Goal: Task Accomplishment & Management: Manage account settings

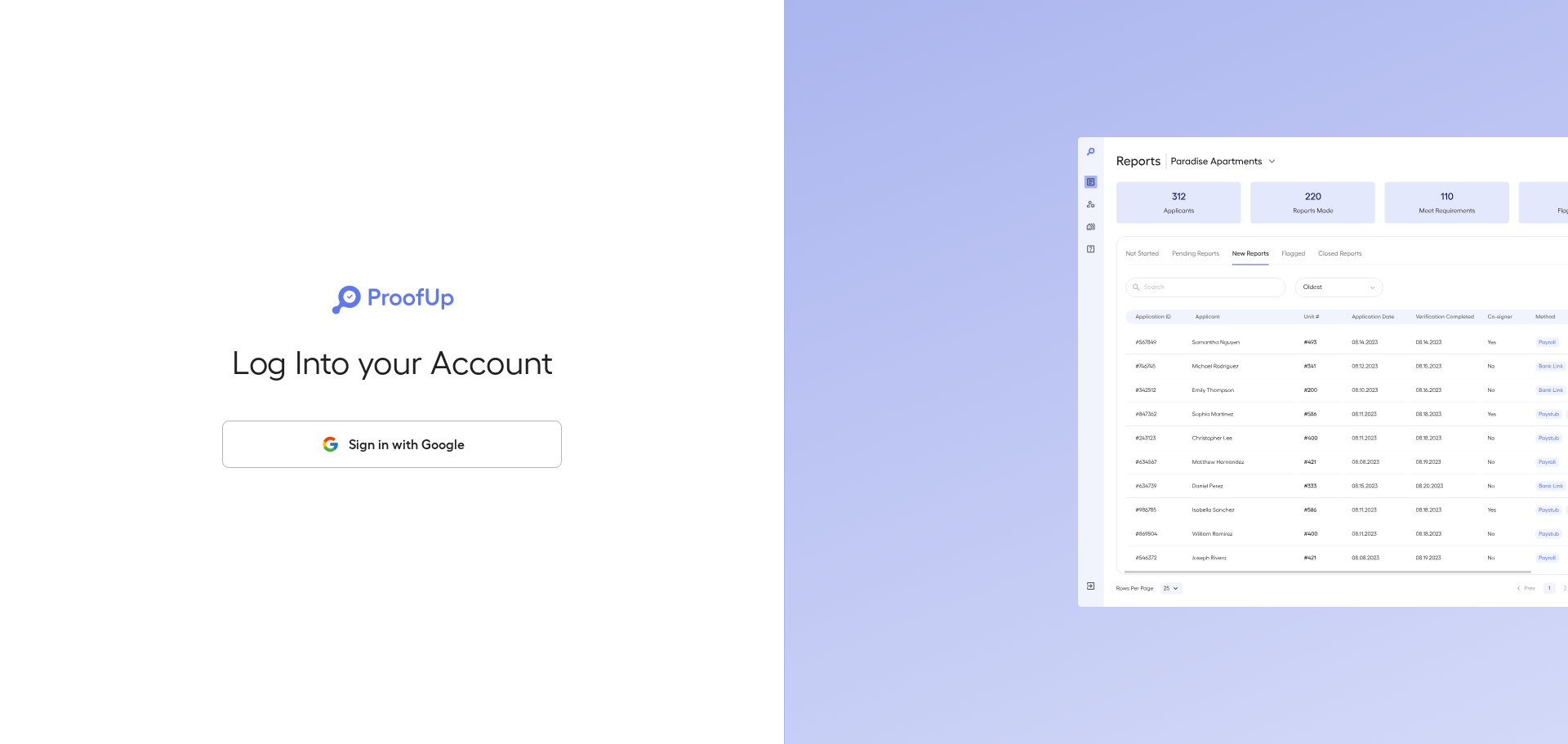
click at [429, 447] on button "Sign in with Google" at bounding box center [391, 444] width 340 height 47
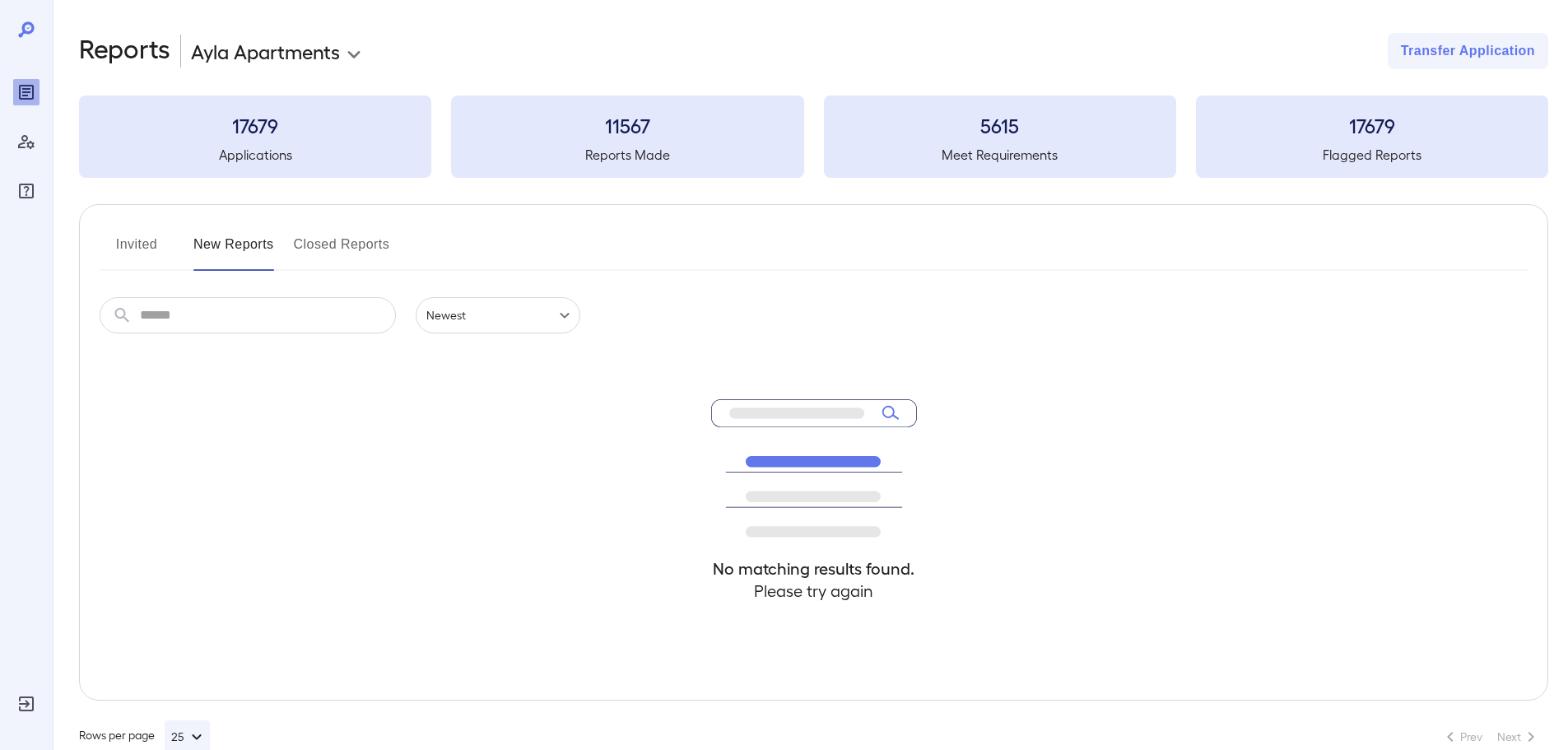
click at [139, 242] on button "Invited" at bounding box center [136, 251] width 74 height 40
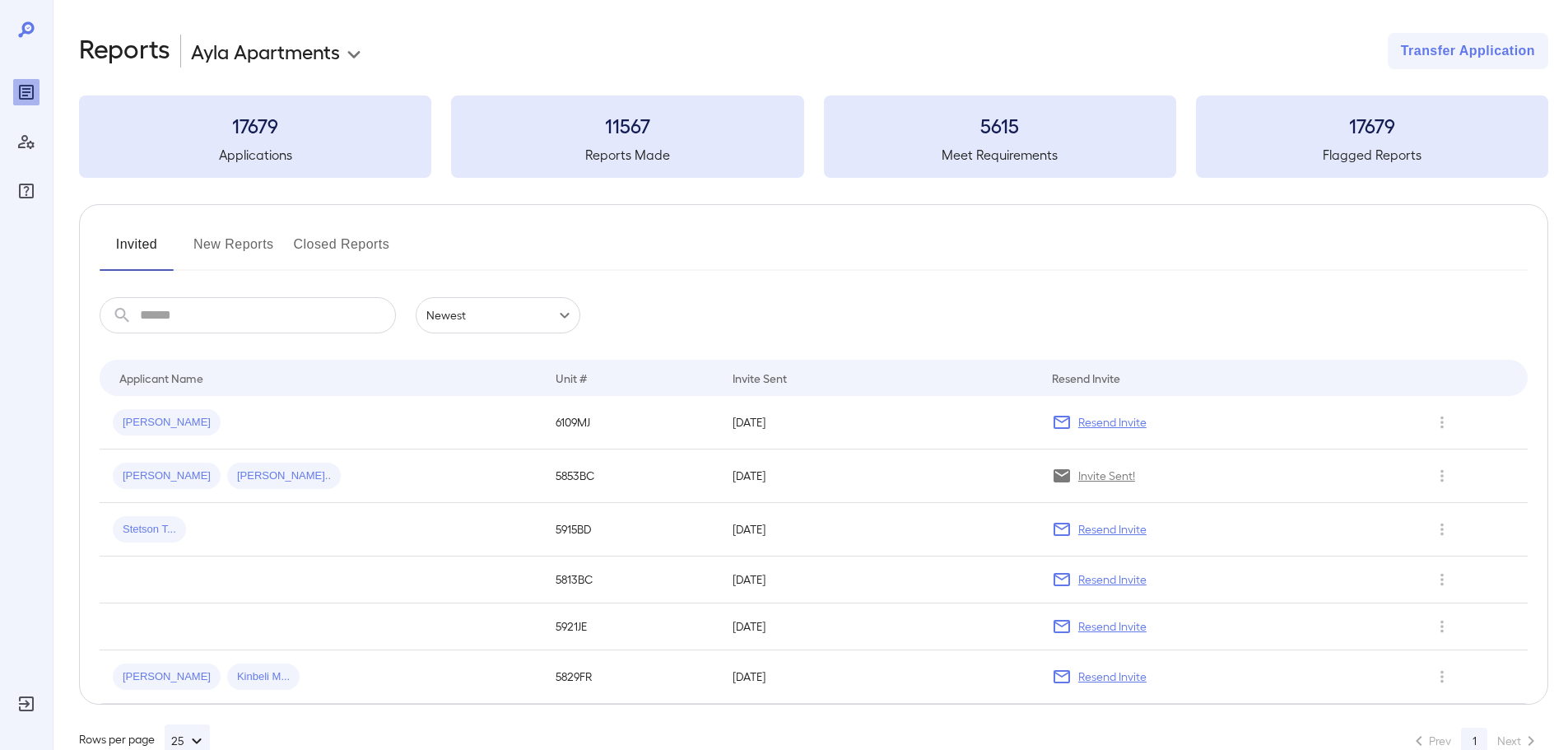
click at [224, 251] on button "New Reports" at bounding box center [233, 251] width 81 height 40
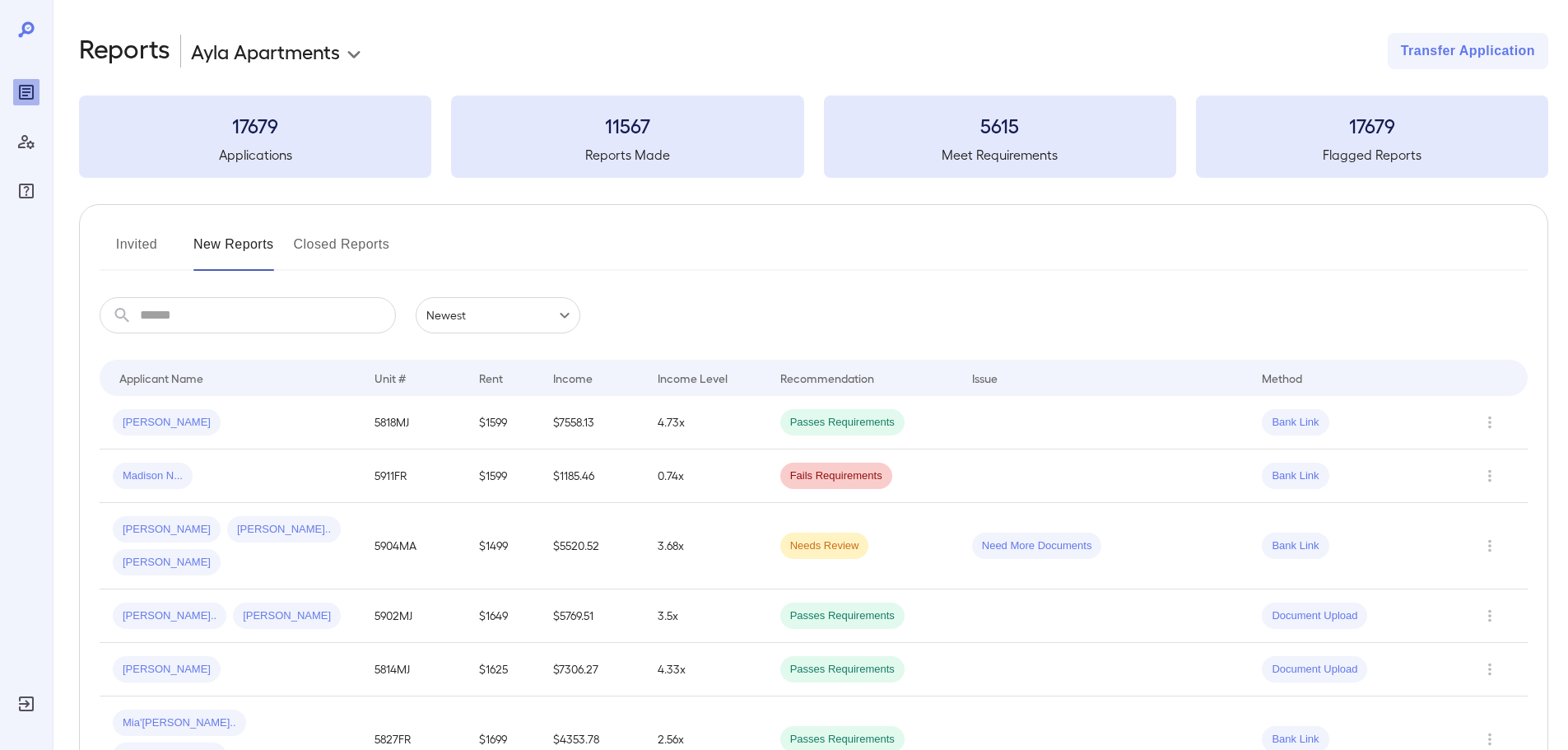
click at [140, 241] on button "Invited" at bounding box center [136, 251] width 74 height 40
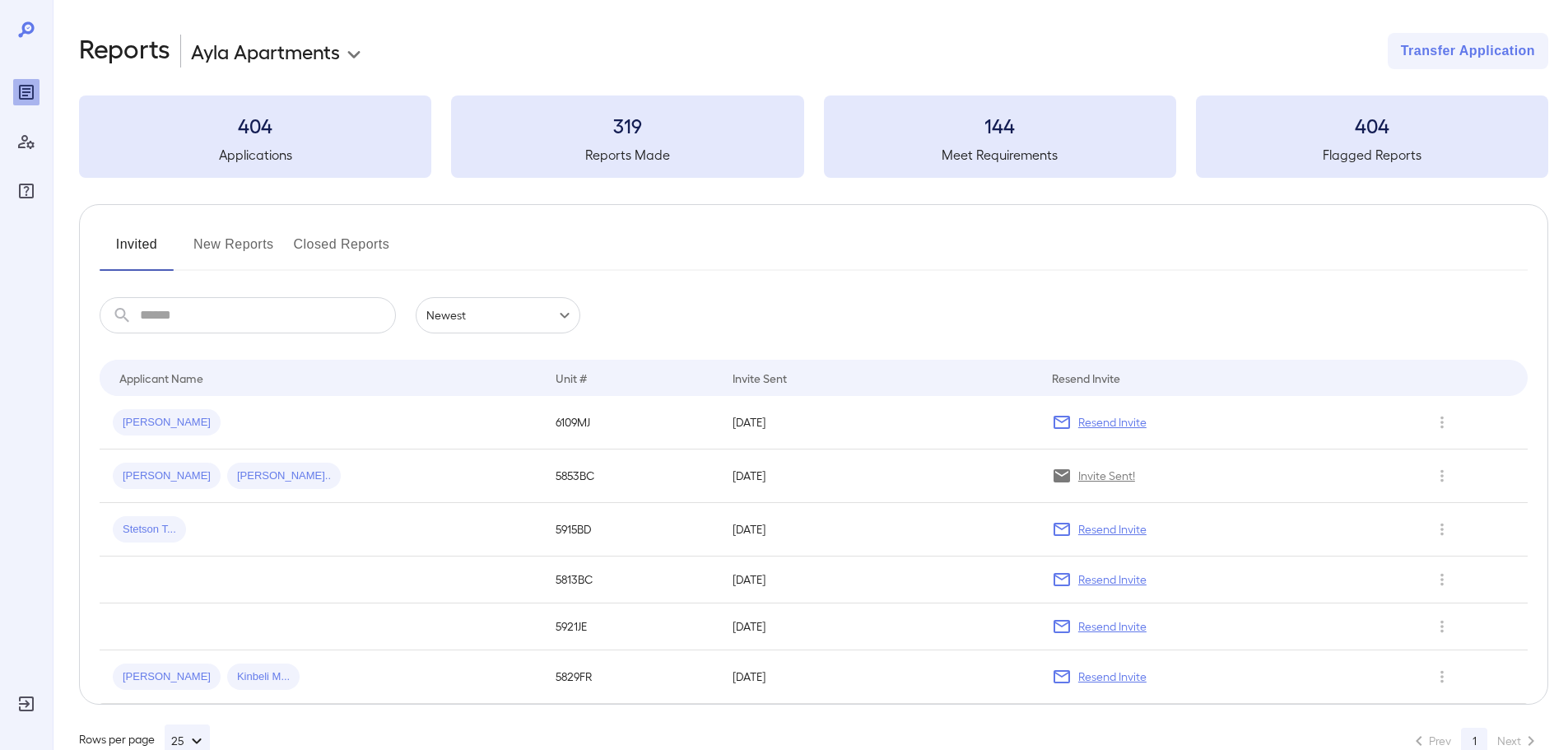
click at [226, 245] on button "New Reports" at bounding box center [233, 251] width 81 height 40
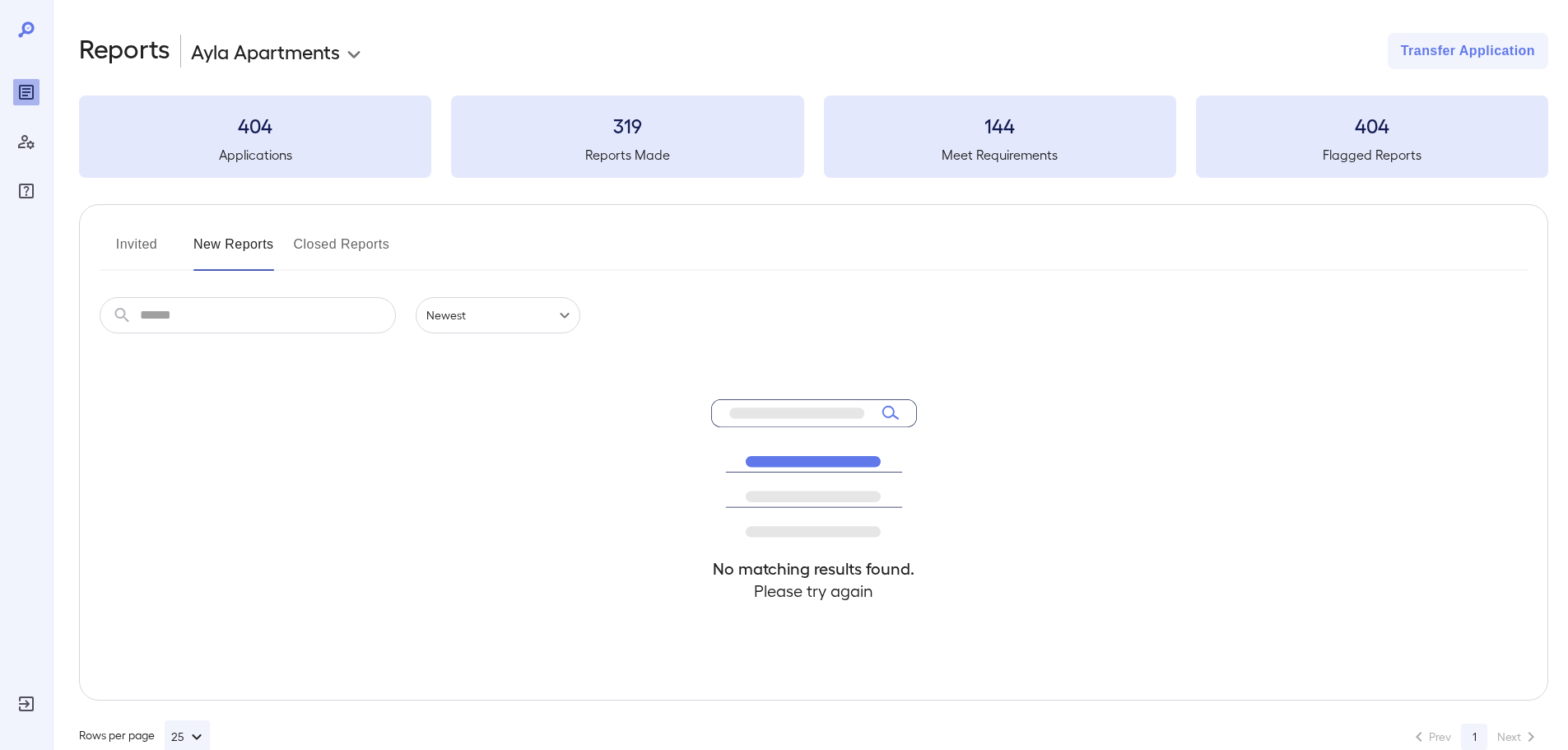
click at [133, 249] on button "Invited" at bounding box center [136, 251] width 74 height 40
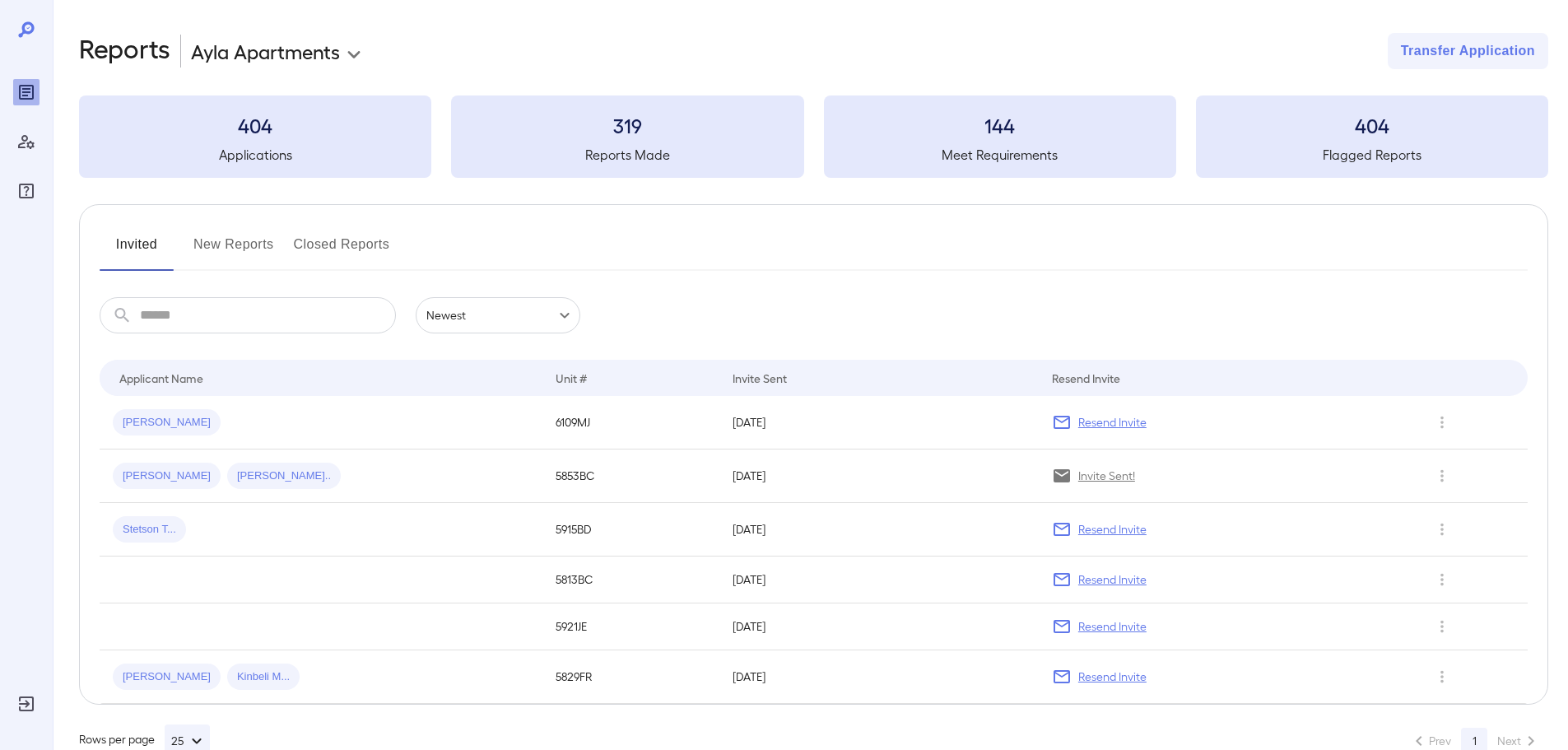
click at [217, 238] on button "New Reports" at bounding box center [233, 251] width 81 height 40
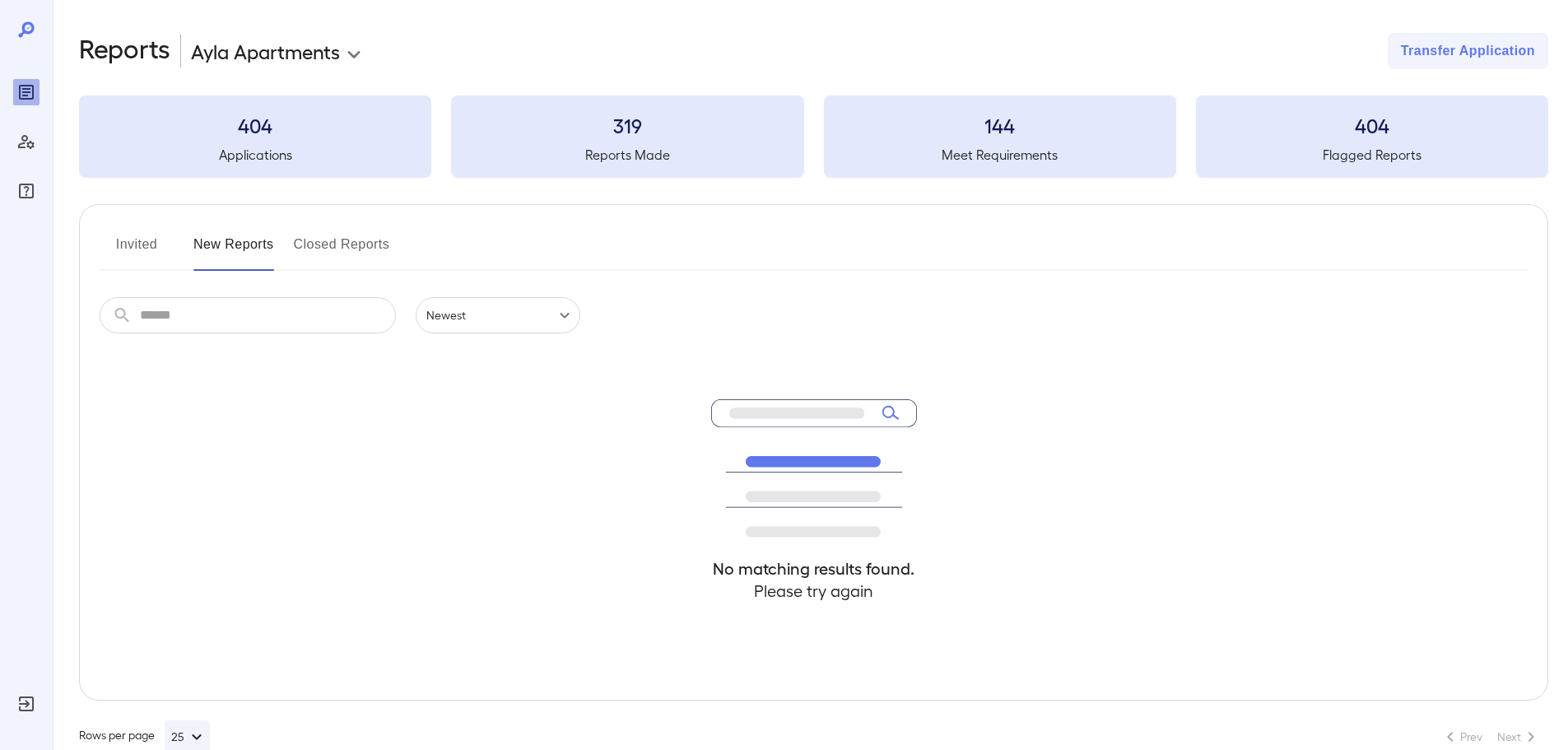
click at [148, 242] on button "Invited" at bounding box center [136, 251] width 74 height 40
